Goal: Information Seeking & Learning: Understand process/instructions

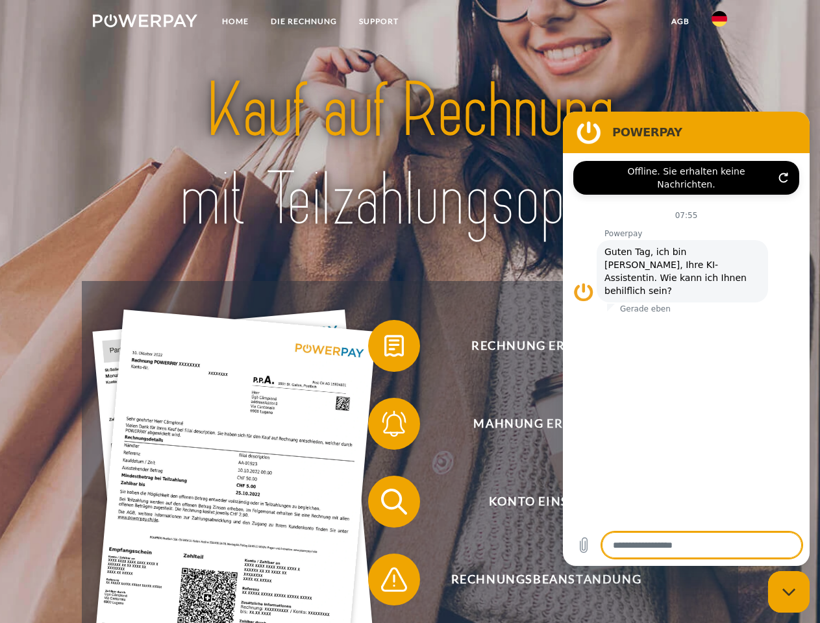
click at [145, 23] on img at bounding box center [145, 20] width 105 height 13
click at [719, 23] on img at bounding box center [720, 19] width 16 height 16
click at [680, 21] on link "agb" at bounding box center [680, 21] width 40 height 23
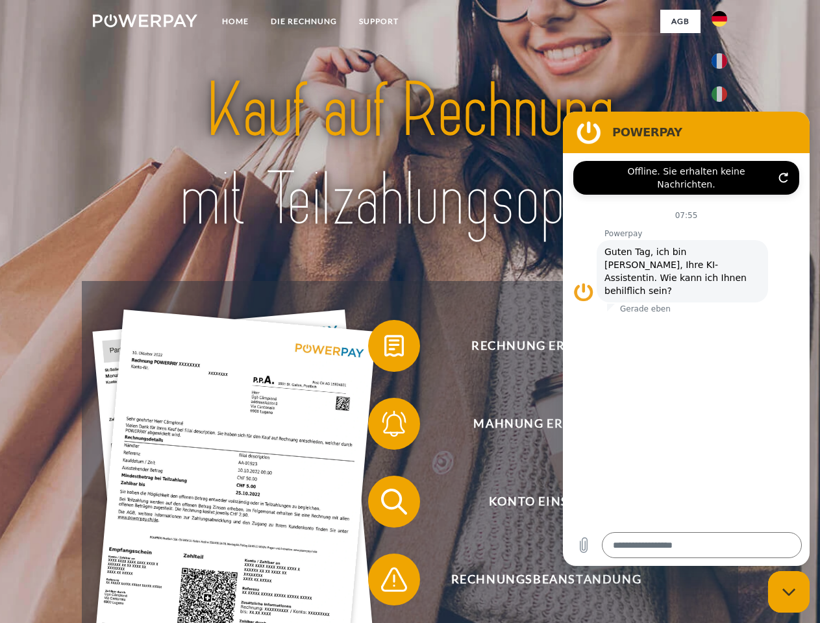
click at [384, 349] on span at bounding box center [374, 346] width 65 height 65
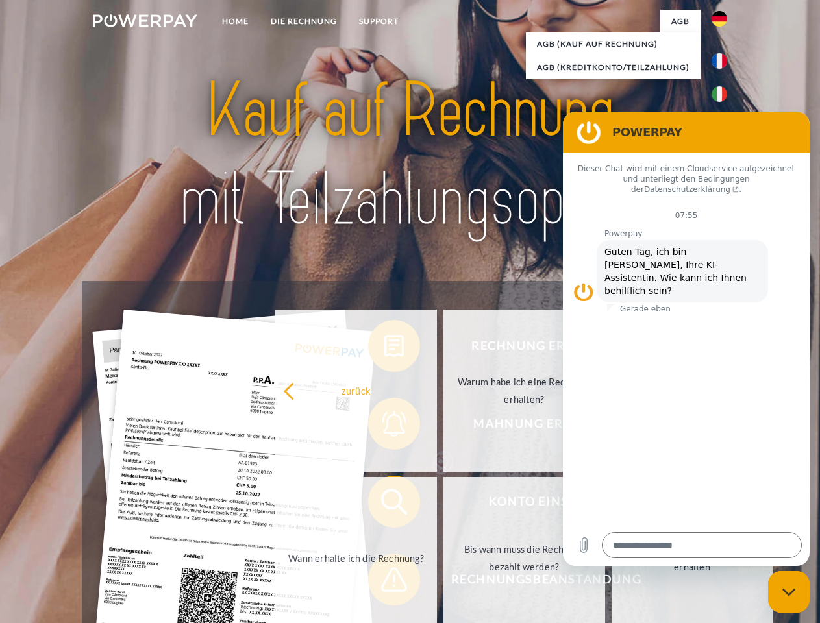
click at [384, 427] on div "Rechnung erhalten? Mahnung erhalten? Konto einsehen" at bounding box center [410, 540] width 656 height 519
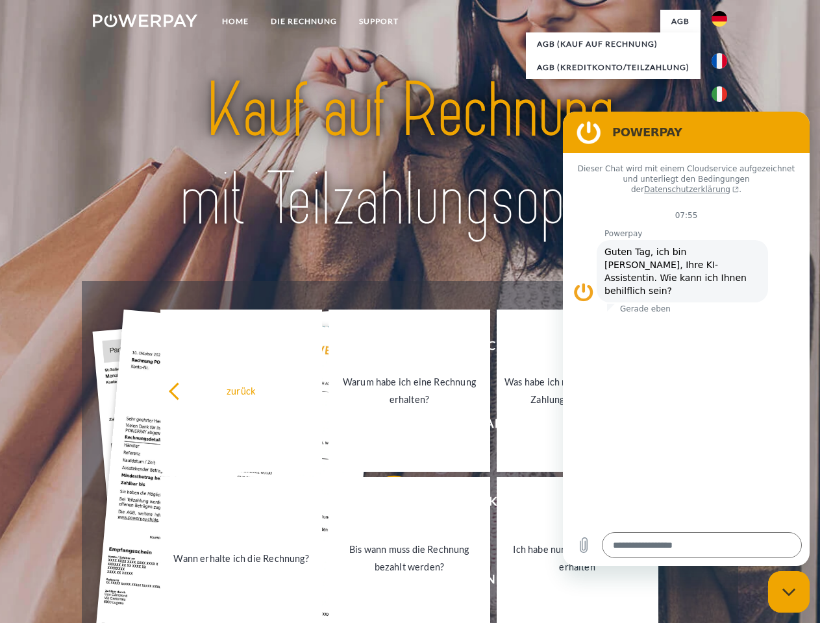
click at [384, 504] on link "Bis wann muss die Rechnung bezahlt werden?" at bounding box center [409, 558] width 162 height 162
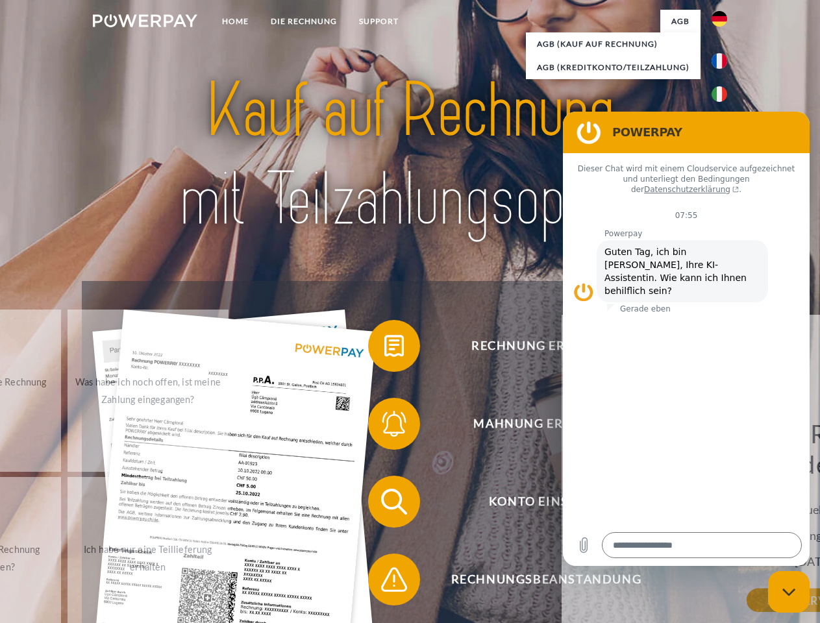
click at [384, 582] on span at bounding box center [374, 579] width 65 height 65
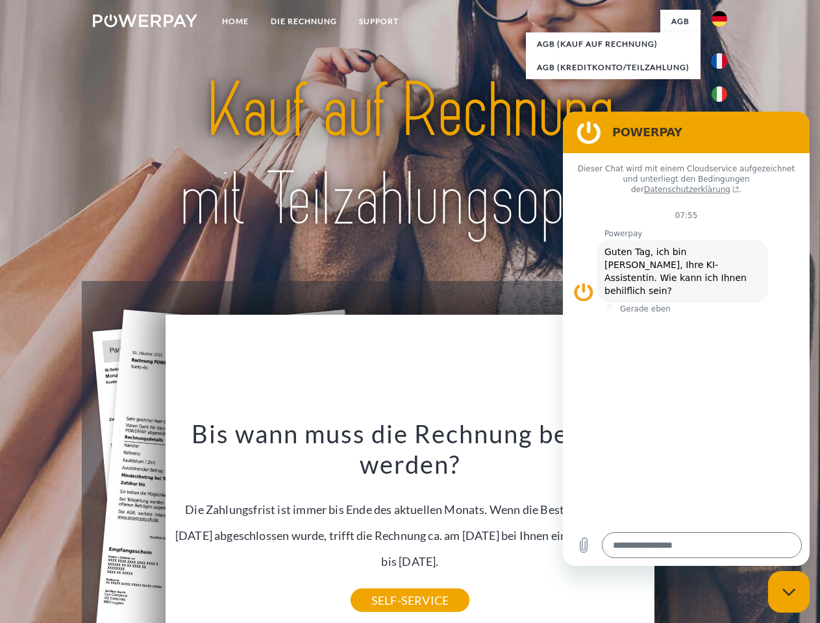
click at [789, 592] on icon "Messaging-Fenster schließen" at bounding box center [789, 592] width 14 height 8
type textarea "*"
